Goal: Information Seeking & Learning: Learn about a topic

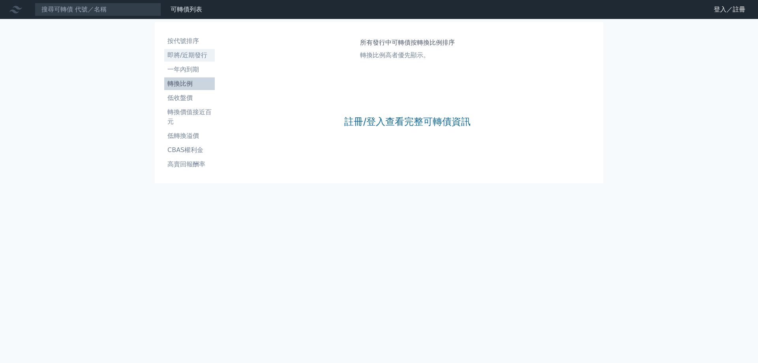
click at [184, 54] on li "即將/近期發行" at bounding box center [189, 55] width 51 height 9
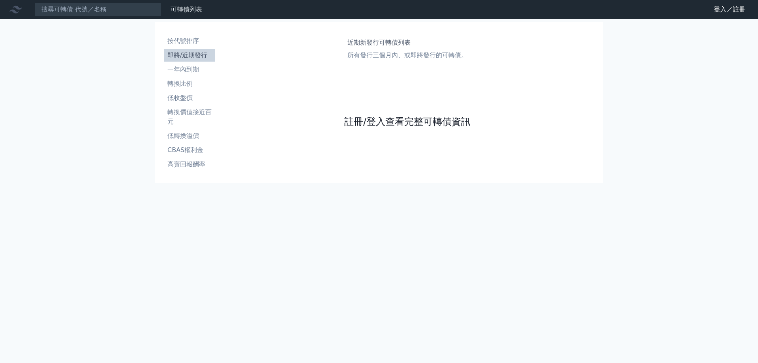
click at [358, 121] on link "註冊/登入查看完整可轉債資訊" at bounding box center [407, 121] width 126 height 13
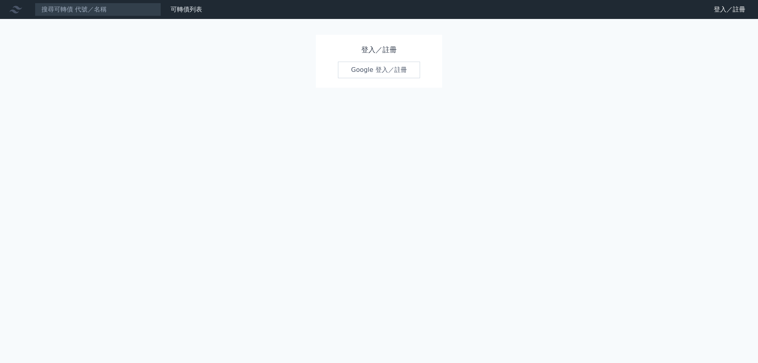
click at [371, 68] on link "Google 登入／註冊" at bounding box center [379, 70] width 82 height 17
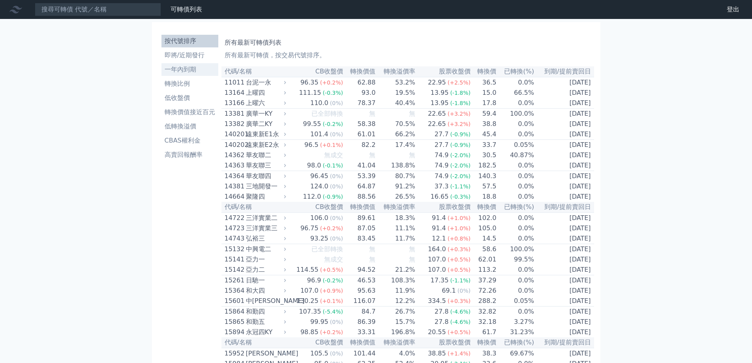
click at [184, 70] on li "一年內到期" at bounding box center [190, 69] width 57 height 9
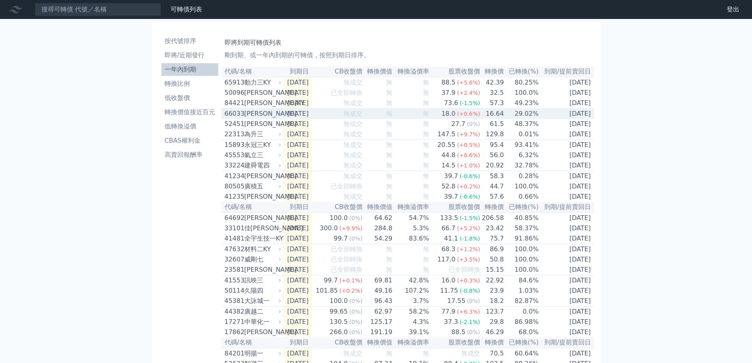
click at [249, 118] on div "[PERSON_NAME]" at bounding box center [262, 113] width 36 height 9
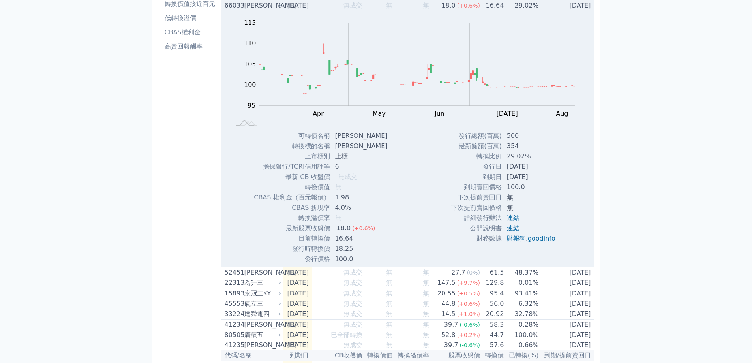
scroll to position [118, 0]
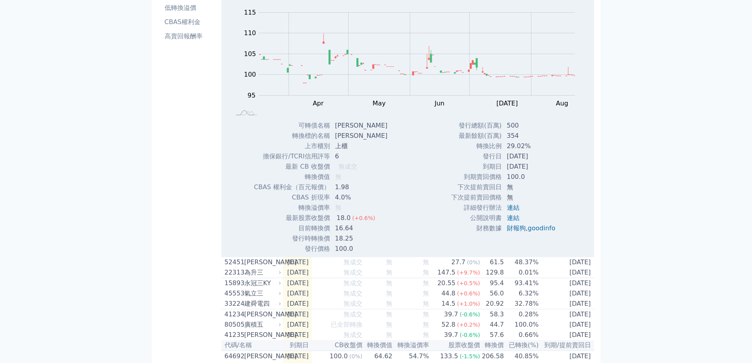
drag, startPoint x: 484, startPoint y: 162, endPoint x: 533, endPoint y: 158, distance: 48.7
click at [533, 158] on tr "發行日 [DATE]" at bounding box center [506, 156] width 111 height 10
drag, startPoint x: 485, startPoint y: 169, endPoint x: 535, endPoint y: 170, distance: 50.6
click at [535, 170] on tr "到期日 [DATE]" at bounding box center [506, 167] width 111 height 10
click at [488, 151] on td "轉換比例" at bounding box center [476, 146] width 51 height 10
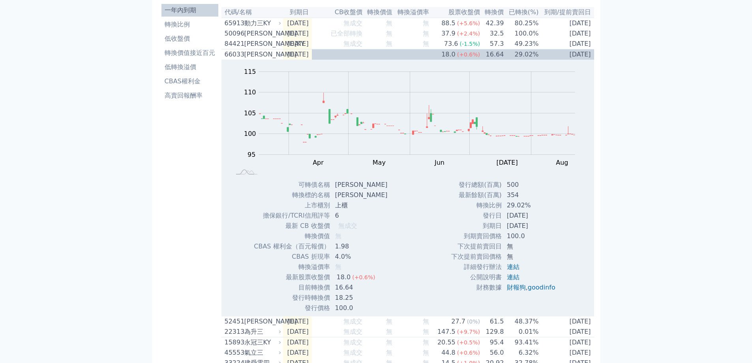
scroll to position [0, 0]
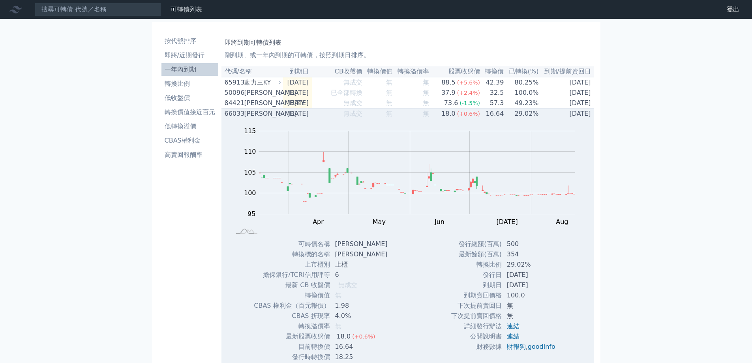
click at [249, 115] on div "[PERSON_NAME]" at bounding box center [262, 113] width 36 height 9
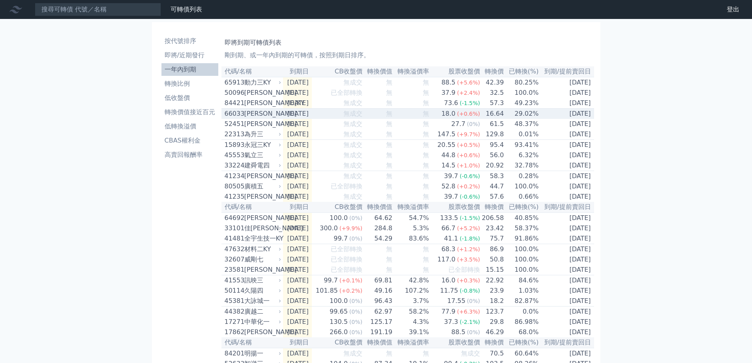
click at [252, 118] on div "[PERSON_NAME]" at bounding box center [262, 113] width 36 height 9
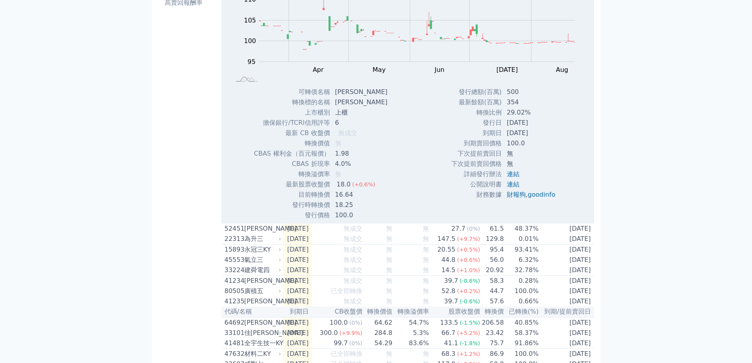
scroll to position [158, 0]
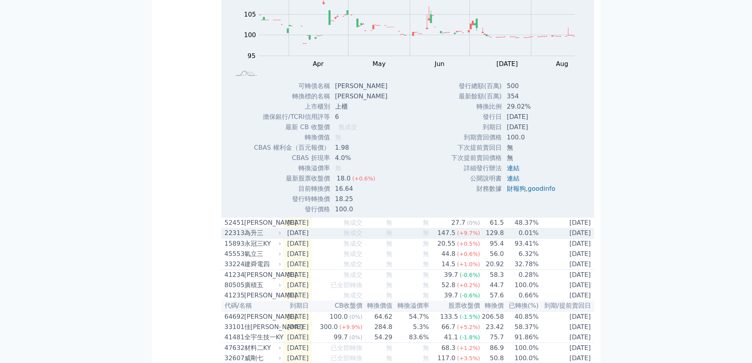
click at [254, 238] on div "為升三" at bounding box center [262, 232] width 36 height 9
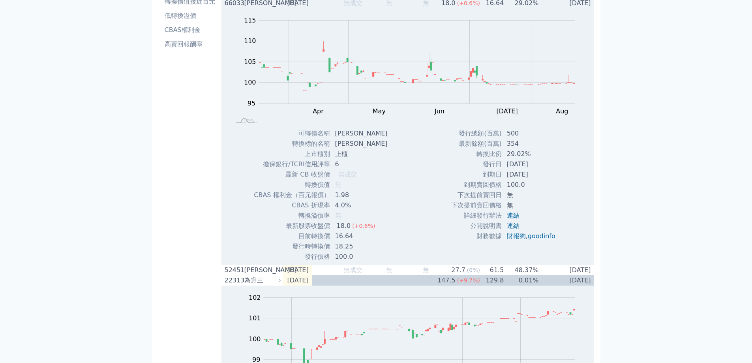
scroll to position [39, 0]
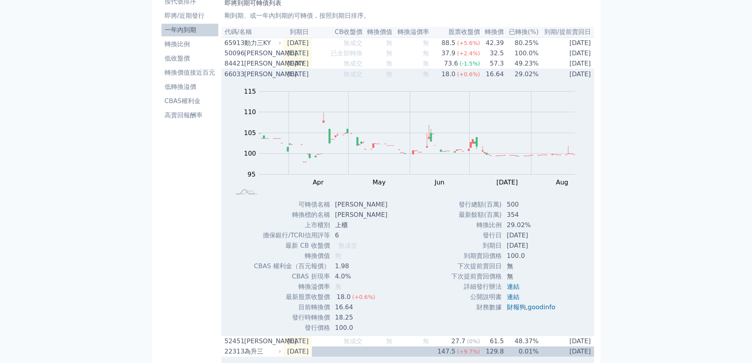
click at [255, 74] on div "[PERSON_NAME]" at bounding box center [262, 74] width 36 height 9
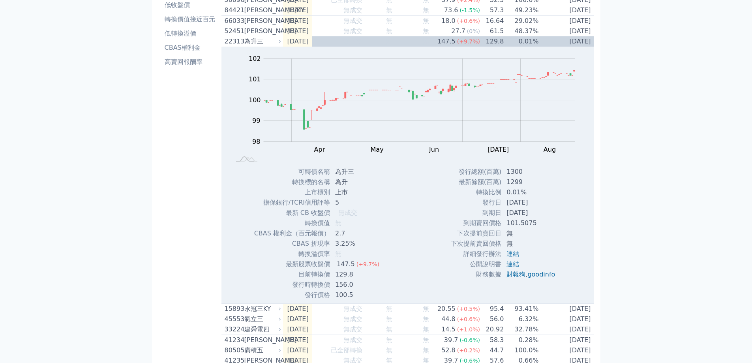
scroll to position [79, 0]
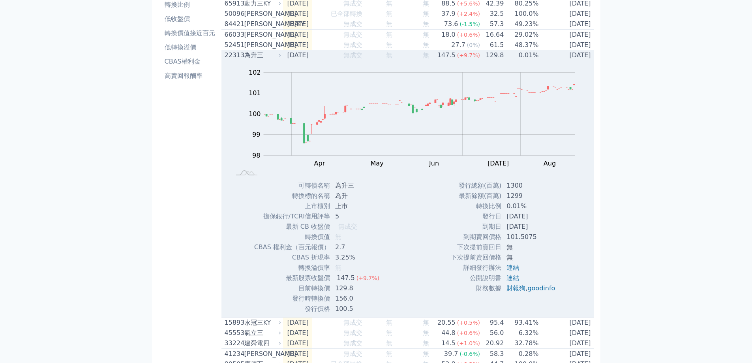
drag, startPoint x: 488, startPoint y: 223, endPoint x: 537, endPoint y: 221, distance: 49.0
click at [537, 221] on tr "發行日 [DATE]" at bounding box center [506, 216] width 111 height 10
drag, startPoint x: 510, startPoint y: 232, endPoint x: 542, endPoint y: 232, distance: 32.4
click at [542, 232] on td "[DATE]" at bounding box center [532, 227] width 60 height 10
click at [502, 232] on td "[DATE]" at bounding box center [532, 227] width 60 height 10
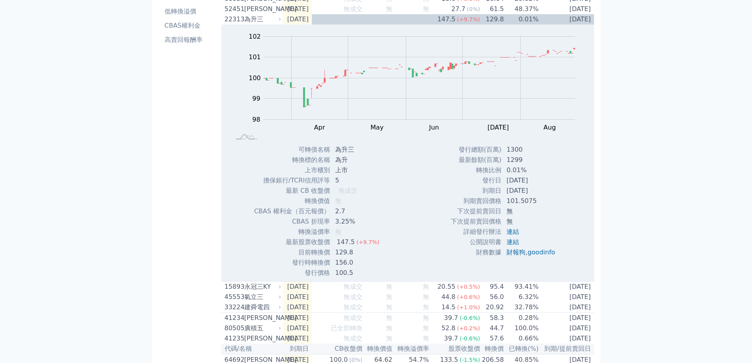
scroll to position [118, 0]
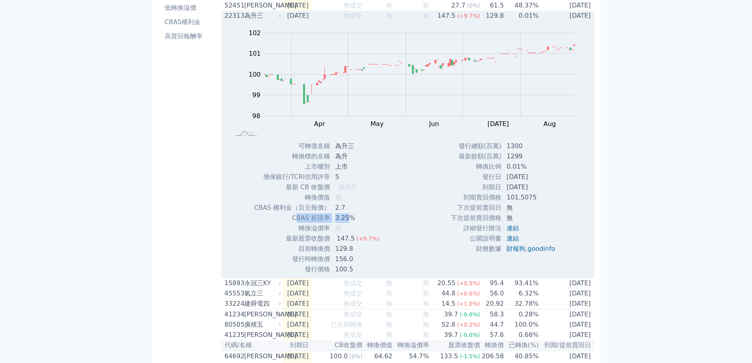
drag, startPoint x: 298, startPoint y: 223, endPoint x: 348, endPoint y: 223, distance: 50.5
click at [348, 223] on tr "CBAS 折現率 3.25%" at bounding box center [320, 218] width 132 height 10
drag, startPoint x: 291, startPoint y: 245, endPoint x: 368, endPoint y: 245, distance: 77.0
click at [368, 244] on tr "最新股票收盤價 147.5 (+9.7%)" at bounding box center [320, 238] width 132 height 10
click at [389, 259] on div "可轉債名稱 為升三 轉換標的名稱 為升 上市櫃別 上市 擔保銀行/TCRI信用評等 5 最新 CB 收盤價 無成交 轉換價值 無 2.7 3.25%" at bounding box center [319, 207] width 151 height 133
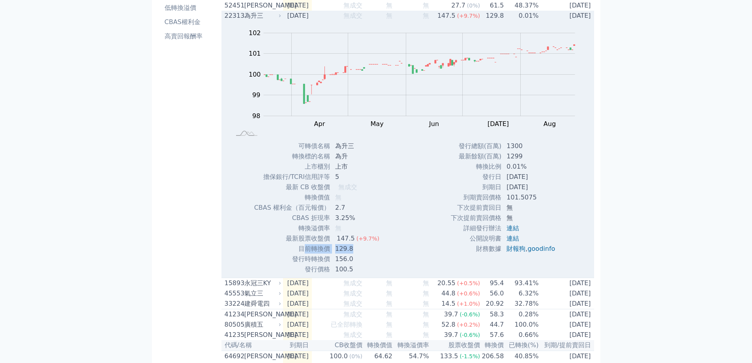
drag, startPoint x: 306, startPoint y: 255, endPoint x: 361, endPoint y: 256, distance: 54.9
click at [359, 254] on tr "目前轉換價 129.8" at bounding box center [320, 249] width 132 height 10
click at [384, 261] on div "可轉債名稱 為升三 轉換標的名稱 為升 上市櫃別 上市 擔保銀行/TCRI信用評等 5 最新 CB 收盤價 無成交 轉換價值 無 2.7 3.25%" at bounding box center [319, 207] width 151 height 133
drag, startPoint x: 302, startPoint y: 267, endPoint x: 361, endPoint y: 265, distance: 58.9
click at [361, 264] on tr "發行時轉換價 156.0" at bounding box center [320, 259] width 132 height 10
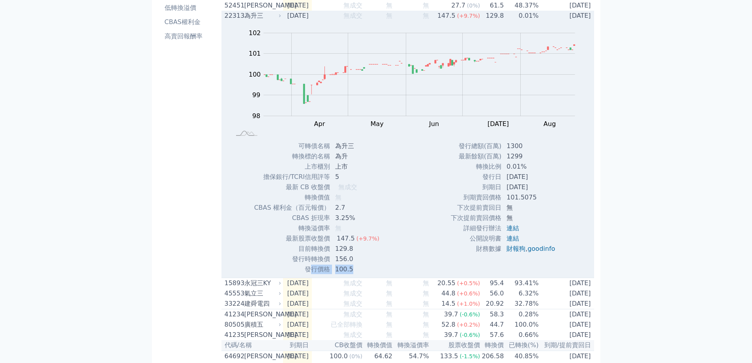
drag, startPoint x: 313, startPoint y: 276, endPoint x: 351, endPoint y: 271, distance: 38.3
click at [351, 271] on tr "發行價格 100.5" at bounding box center [320, 269] width 132 height 10
click at [391, 267] on div "Zoom Out 100.0 97.5 98 98.5 99 103 100 102 101 97 96 L Mar Apr May Jun [DATE] A…" at bounding box center [408, 148] width 373 height 254
drag, startPoint x: 265, startPoint y: 213, endPoint x: 348, endPoint y: 213, distance: 83.7
click at [348, 213] on tr "CBAS 權利金（百元報價） 2.7" at bounding box center [320, 208] width 132 height 10
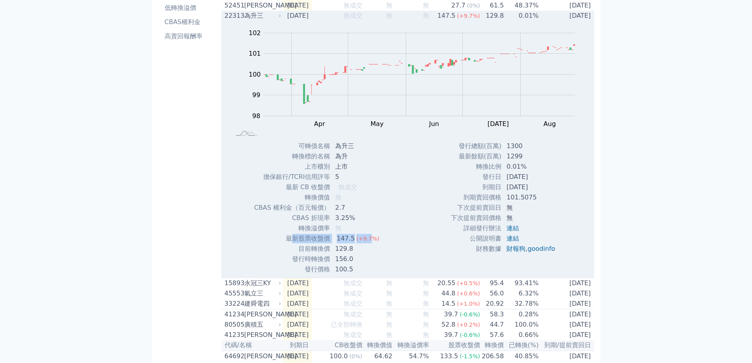
drag, startPoint x: 293, startPoint y: 245, endPoint x: 368, endPoint y: 243, distance: 75.0
click at [368, 243] on tr "最新股票收盤價 147.5 (+9.7%)" at bounding box center [320, 238] width 132 height 10
click at [396, 247] on div "Zoom Out 100.0 97.5 98 98.5 99 103 100 102 101 97 96 L Mar Apr May Jun [DATE] A…" at bounding box center [408, 148] width 373 height 254
drag, startPoint x: 289, startPoint y: 244, endPoint x: 377, endPoint y: 247, distance: 87.3
click at [376, 244] on tr "最新股票收盤價 147.5 (+9.7%)" at bounding box center [320, 238] width 132 height 10
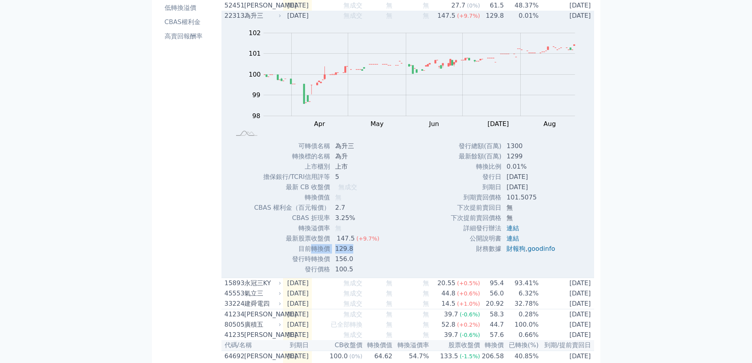
drag, startPoint x: 308, startPoint y: 256, endPoint x: 351, endPoint y: 254, distance: 42.3
click at [351, 254] on tr "目前轉換價 129.8" at bounding box center [320, 249] width 132 height 10
drag, startPoint x: 299, startPoint y: 266, endPoint x: 356, endPoint y: 263, distance: 57.3
click at [356, 263] on tr "發行時轉換價 156.0" at bounding box center [320, 259] width 132 height 10
drag, startPoint x: 313, startPoint y: 275, endPoint x: 344, endPoint y: 275, distance: 31.6
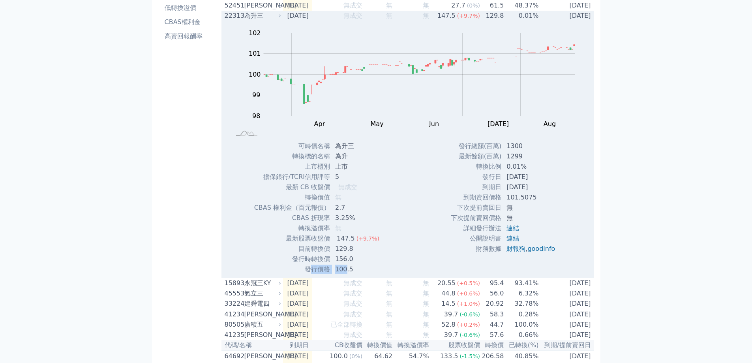
click at [344, 274] on tr "發行價格 100.5" at bounding box center [320, 269] width 132 height 10
click at [389, 269] on div "可轉債名稱 為升三 轉換標的名稱 為升 上市櫃別 上市 擔保銀行/TCRI信用評等 5 最新 CB 收盤價 無成交 轉換價值 無 2.7 3.25%" at bounding box center [319, 207] width 151 height 133
drag, startPoint x: 311, startPoint y: 275, endPoint x: 369, endPoint y: 276, distance: 58.1
click at [369, 274] on tr "發行價格 100.5" at bounding box center [320, 269] width 132 height 10
click at [414, 267] on div "Zoom Out 100.0 97.5 98 98.5 99 103 100 102 101 97 96 L Mar Apr May Jun [DATE] A…" at bounding box center [408, 148] width 373 height 254
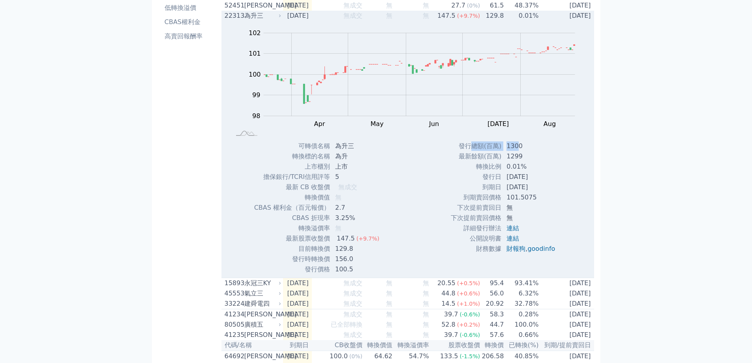
drag, startPoint x: 470, startPoint y: 149, endPoint x: 515, endPoint y: 150, distance: 44.6
click at [515, 150] on tr "發行總額(百萬) 1300" at bounding box center [506, 146] width 111 height 10
drag, startPoint x: 294, startPoint y: 163, endPoint x: 353, endPoint y: 161, distance: 58.5
click at [353, 161] on tr "轉換標的名稱 為升" at bounding box center [320, 156] width 132 height 10
drag, startPoint x: 314, startPoint y: 173, endPoint x: 349, endPoint y: 173, distance: 35.1
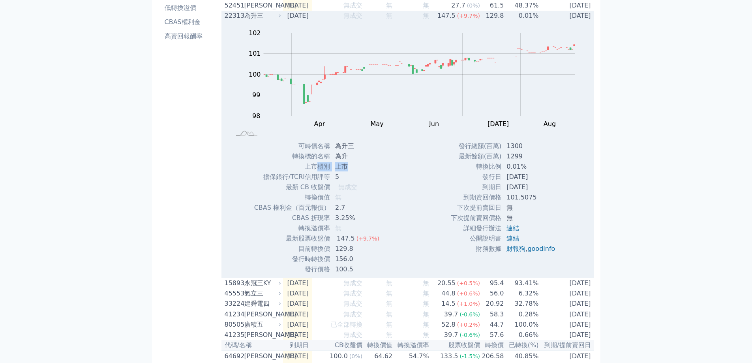
click at [349, 172] on tr "上市櫃別 上市" at bounding box center [320, 167] width 132 height 10
click at [349, 172] on td "上市" at bounding box center [358, 167] width 55 height 10
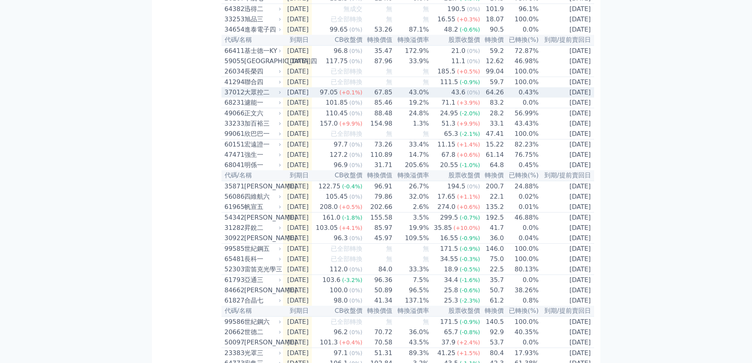
scroll to position [1106, 0]
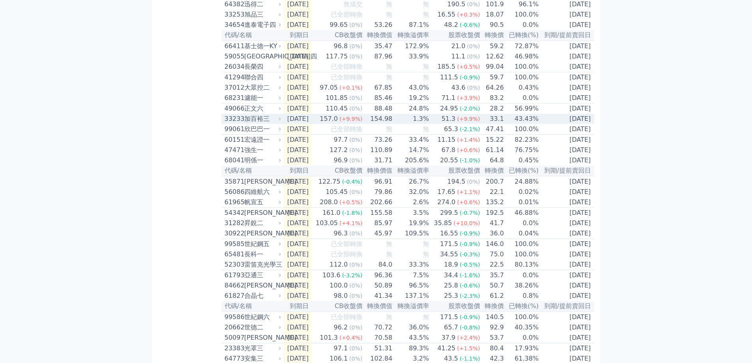
click at [256, 124] on div "加百裕三" at bounding box center [262, 118] width 36 height 9
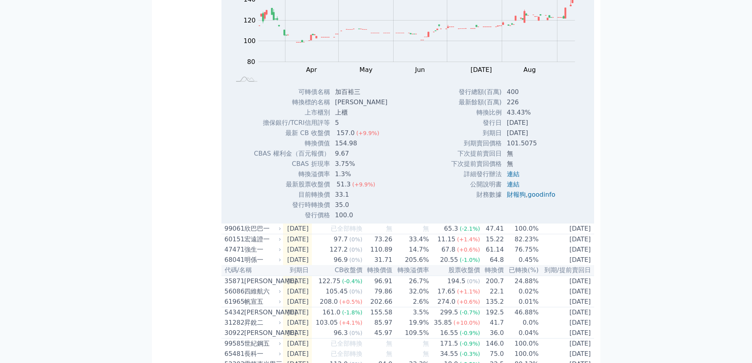
scroll to position [1264, 0]
drag, startPoint x: 503, startPoint y: 192, endPoint x: 542, endPoint y: 191, distance: 39.5
click at [542, 127] on td "[DATE]" at bounding box center [532, 122] width 60 height 10
drag, startPoint x: 515, startPoint y: 200, endPoint x: 539, endPoint y: 200, distance: 24.5
click at [539, 137] on td "[DATE]" at bounding box center [532, 132] width 60 height 10
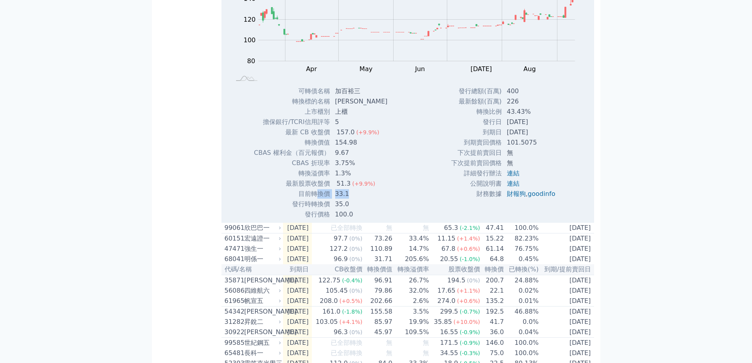
drag, startPoint x: 320, startPoint y: 263, endPoint x: 352, endPoint y: 263, distance: 31.6
click at [352, 199] on tr "目前轉換價 33.1" at bounding box center [324, 194] width 140 height 10
click at [340, 188] on div "51.3" at bounding box center [343, 183] width 17 height 9
drag, startPoint x: 500, startPoint y: 199, endPoint x: 537, endPoint y: 199, distance: 36.7
click at [537, 137] on td "[DATE]" at bounding box center [532, 132] width 60 height 10
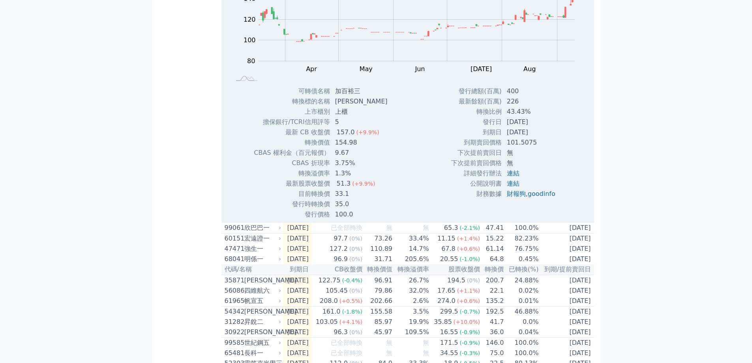
click at [426, 220] on div "Zoom Out 100 70 80 90 100 110 120 180 140 160 60 40 L Mar Apr May Jun [DATE] Au…" at bounding box center [408, 93] width 373 height 254
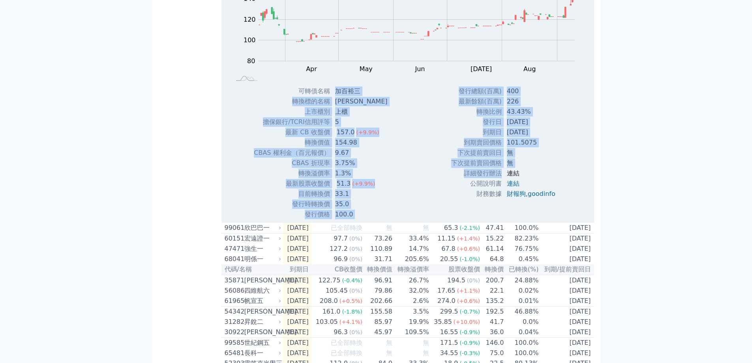
drag, startPoint x: 337, startPoint y: 161, endPoint x: 507, endPoint y: 242, distance: 187.9
click at [507, 220] on div "Zoom Out 100 70 80 90 100 110 120 180 140 160 60 40 L Mar Apr May Jun [DATE] Au…" at bounding box center [408, 93] width 373 height 254
click at [411, 220] on div "Zoom Out 100 70 80 90 100 110 120 180 140 160 60 40 L Mar Apr May Jun [DATE] Au…" at bounding box center [408, 93] width 373 height 254
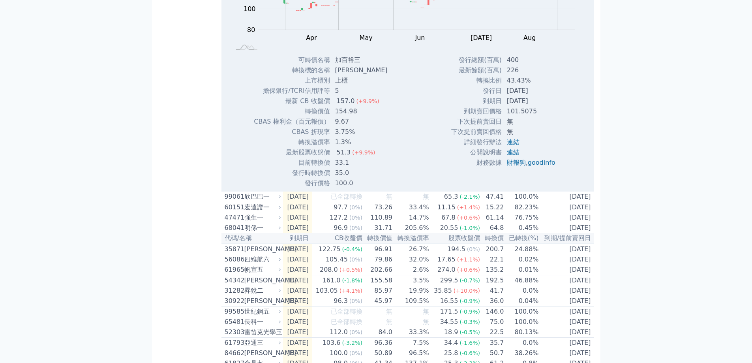
scroll to position [1382, 0]
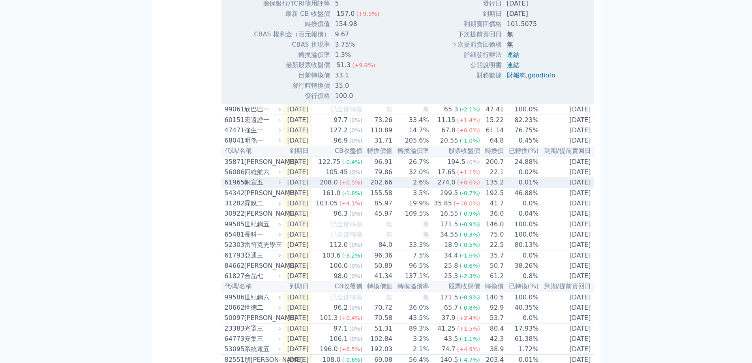
click at [261, 187] on div "帆宣五" at bounding box center [262, 182] width 36 height 9
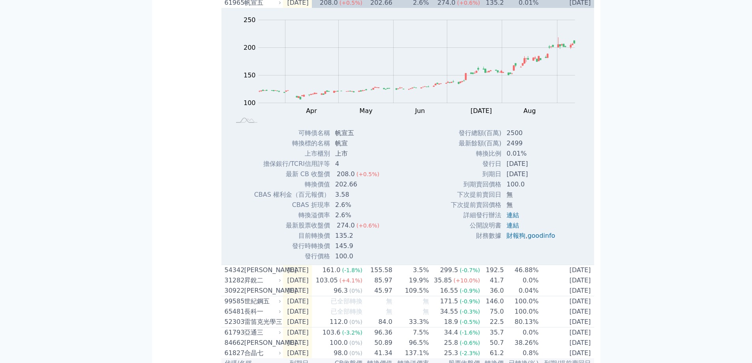
scroll to position [1619, 0]
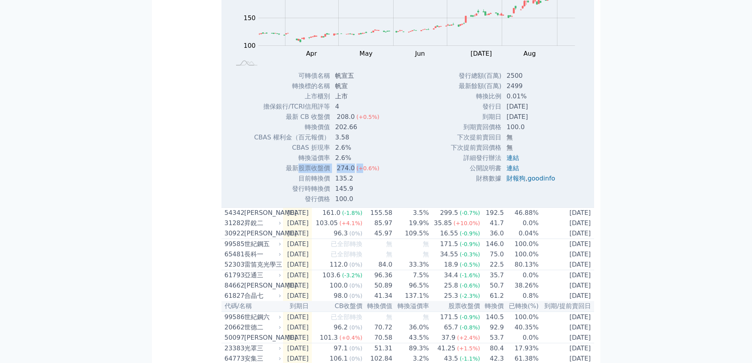
drag, startPoint x: 297, startPoint y: 243, endPoint x: 383, endPoint y: 244, distance: 85.3
click at [380, 173] on tr "最新股票收盤價 274.0 (+0.6%)" at bounding box center [320, 168] width 132 height 10
click at [391, 204] on div "Zoom Out 100 60 80 100 120 300 250 200 150 50 0 L Mar Apr May Jun [DATE] Aug Se…" at bounding box center [408, 78] width 373 height 254
drag, startPoint x: 303, startPoint y: 255, endPoint x: 361, endPoint y: 268, distance: 59.5
click at [361, 204] on tbody "可轉債名稱 帆宣五 轉換標的名稱 帆宣 上市櫃別 上市 擔保銀行/TCRI信用評等 4 最新 CB 收盤價 208.0 (+0.5%) 202.66" at bounding box center [320, 137] width 132 height 133
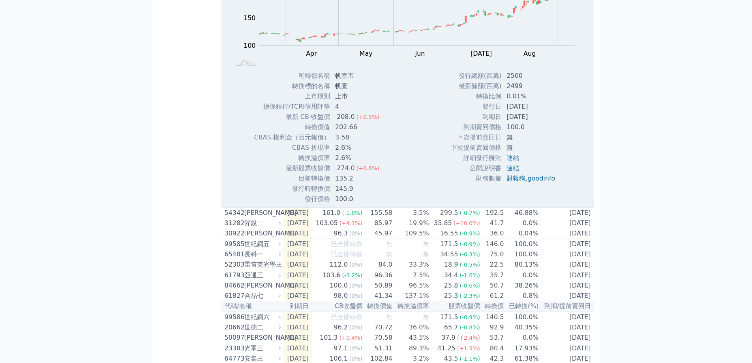
click at [389, 204] on div "可轉債名稱 帆宣五 轉換標的名稱 帆宣 上市櫃別 上市 擔保銀行/TCRI信用評等 4 最新 CB 收盤價 208.0 (+0.5%) 轉換價值 202.66" at bounding box center [319, 137] width 151 height 133
drag, startPoint x: 336, startPoint y: 150, endPoint x: 363, endPoint y: 160, distance: 28.7
click at [359, 81] on td "帆宣五" at bounding box center [358, 76] width 55 height 10
click at [398, 204] on div "Zoom Out 100 60 80 100 120 300 250 200 150 50 0 L Mar Apr May Jun [DATE] Aug Se…" at bounding box center [408, 78] width 373 height 254
drag, startPoint x: 328, startPoint y: 240, endPoint x: 354, endPoint y: 242, distance: 26.5
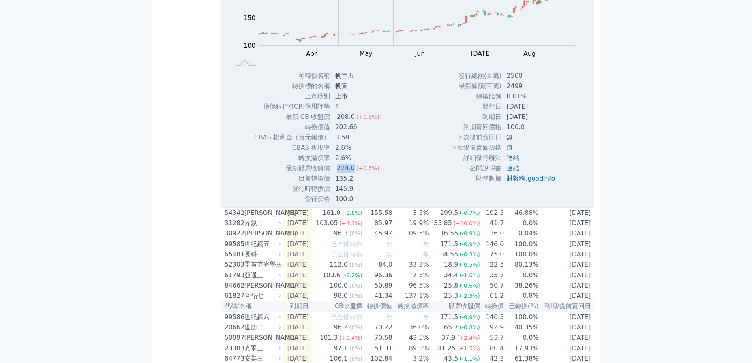
click at [354, 173] on tr "最新股票收盤價 274.0 (+0.6%)" at bounding box center [320, 168] width 132 height 10
click at [408, 204] on div "Zoom Out 100 60 80 100 120 300 250 200 150 50 0 L Mar Apr May Jun [DATE] Aug Se…" at bounding box center [408, 78] width 373 height 254
drag, startPoint x: 302, startPoint y: 264, endPoint x: 372, endPoint y: 263, distance: 69.9
click at [352, 194] on tr "發行時轉換價 145.9" at bounding box center [320, 189] width 132 height 10
click at [372, 194] on td "145.9" at bounding box center [358, 189] width 55 height 10
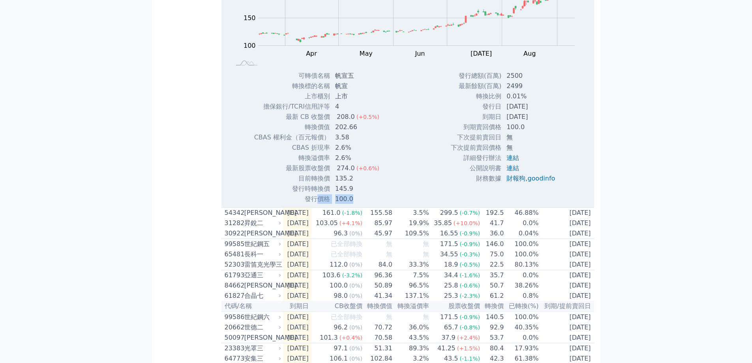
drag, startPoint x: 317, startPoint y: 270, endPoint x: 383, endPoint y: 271, distance: 65.6
click at [351, 204] on tr "發行價格 100.0" at bounding box center [320, 199] width 132 height 10
click at [383, 204] on div "可轉債名稱 帆宣五 轉換標的名稱 帆宣 上市櫃別 上市 擔保銀行/TCRI信用評等 4 最新 CB 收盤價 208.0 (+0.5%) 轉換價值 202.66" at bounding box center [319, 137] width 151 height 133
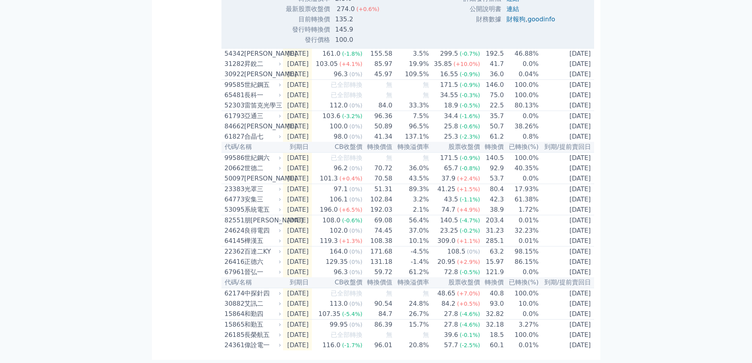
scroll to position [1856, 0]
click at [260, 214] on div "系統電五" at bounding box center [262, 209] width 36 height 9
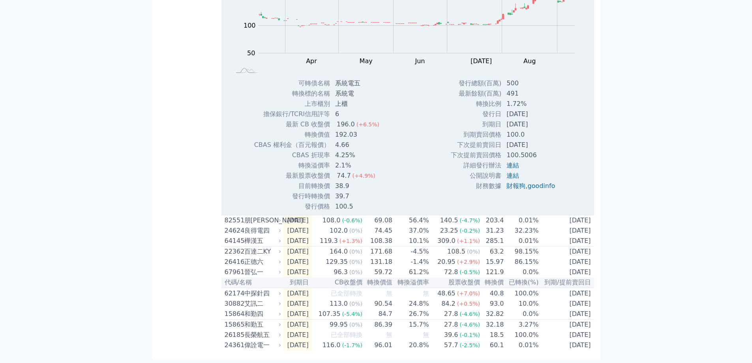
scroll to position [2053, 0]
drag, startPoint x: 310, startPoint y: 243, endPoint x: 415, endPoint y: 243, distance: 105.4
click at [415, 212] on div "Zoom Out 100 40 60 80 100 250 200 150 50 0 -50 L Mar Apr May Jun [DATE] Aug Sep…" at bounding box center [408, 85] width 373 height 254
